Goal: Information Seeking & Learning: Learn about a topic

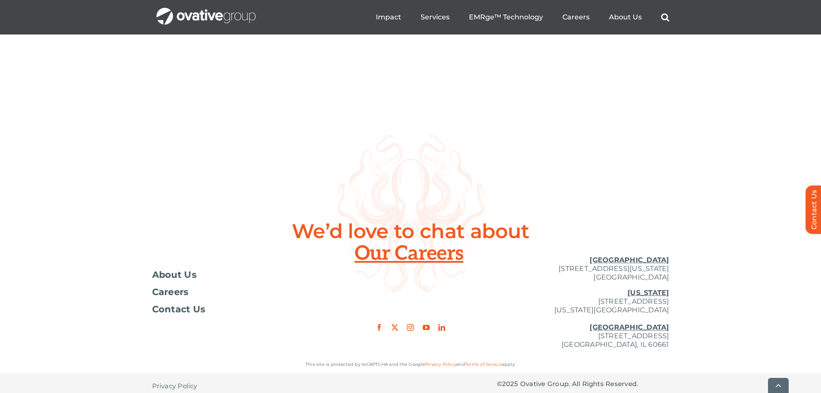
scroll to position [3180, 0]
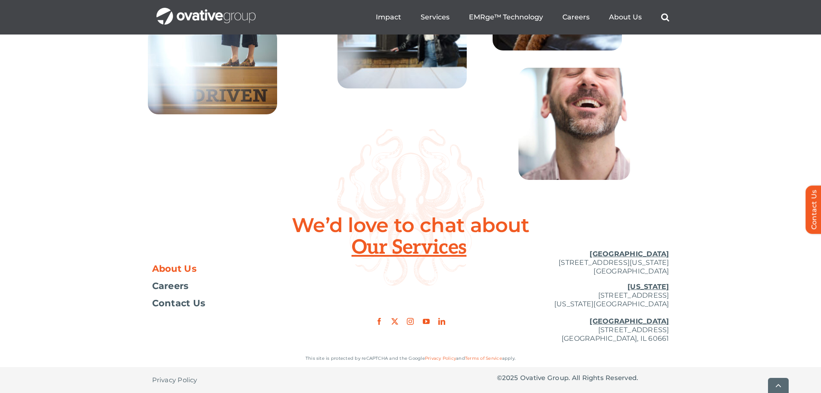
click at [186, 268] on span "About Us" at bounding box center [174, 268] width 45 height 9
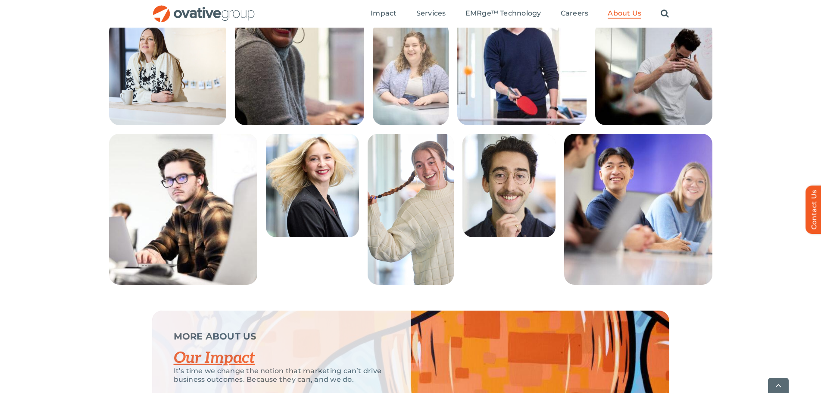
scroll to position [1731, 0]
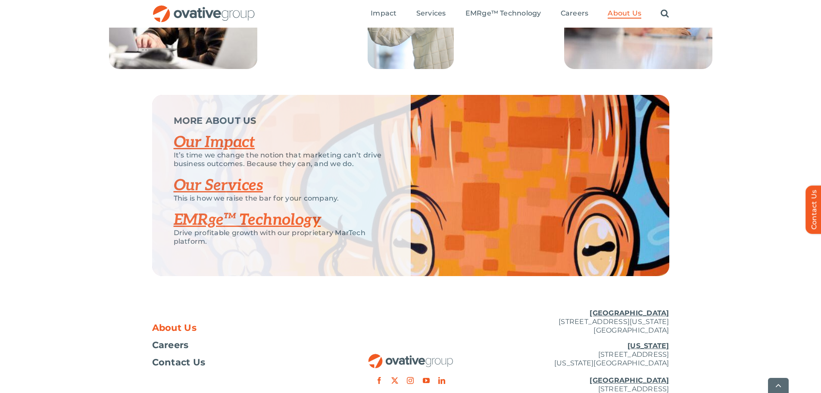
click at [229, 152] on link "Our Impact" at bounding box center [214, 142] width 81 height 19
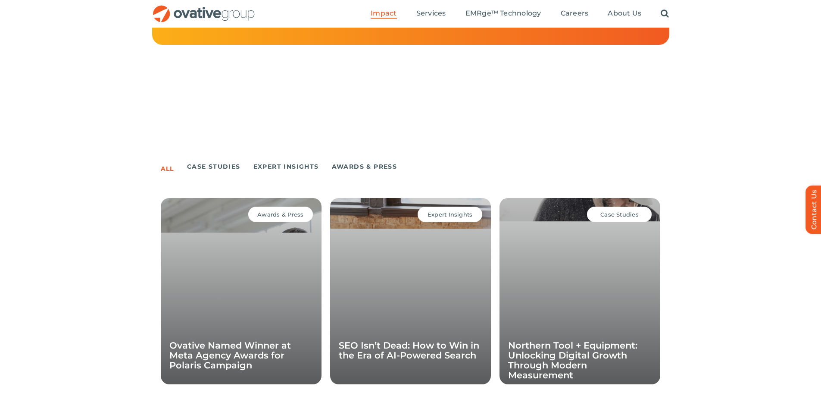
scroll to position [293, 0]
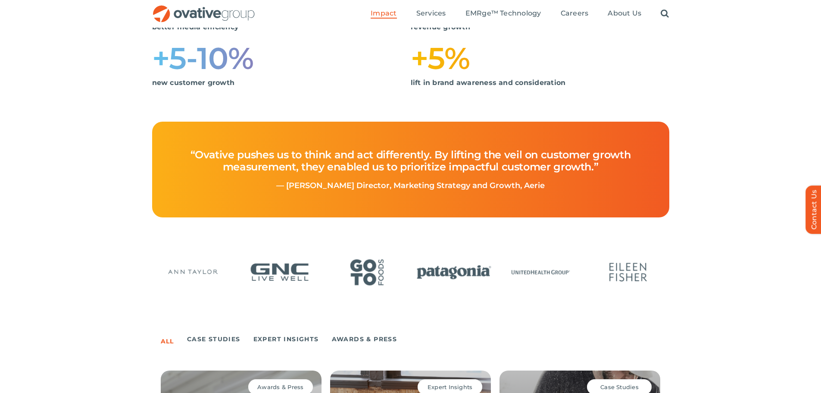
click at [763, 71] on div "It’s time we change the notion that marketing can’t drive business outcomes. Th…" at bounding box center [410, 6] width 821 height 232
click at [764, 288] on div at bounding box center [410, 288] width 821 height 72
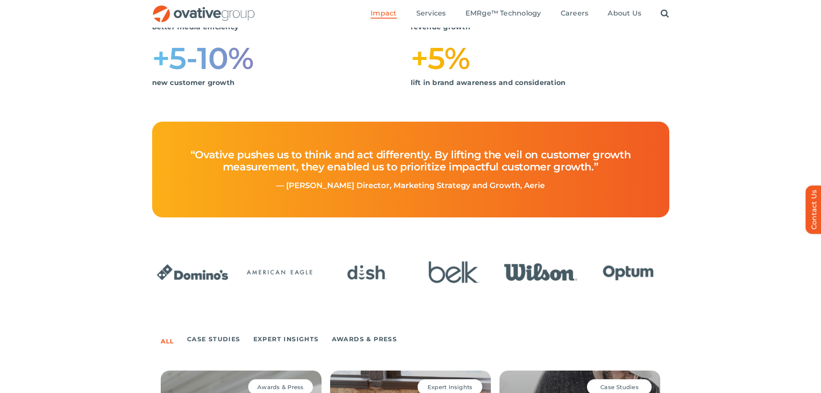
scroll to position [78, 0]
